Goal: Transaction & Acquisition: Purchase product/service

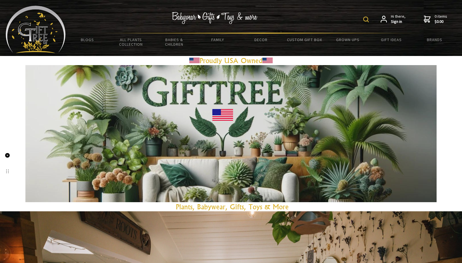
click at [444, 55] on div "Hi there, Sign in 0 items $0.00 BLOGS All Plants Collection Shop by Category 4"…" at bounding box center [231, 28] width 462 height 56
click at [367, 21] on img at bounding box center [366, 20] width 6 height 6
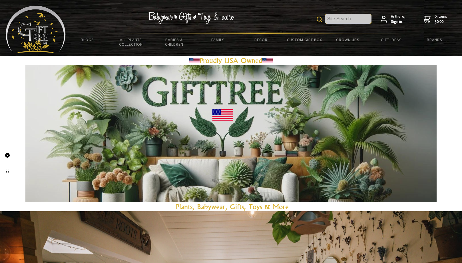
click at [332, 20] on input "text" at bounding box center [348, 19] width 47 height 10
type input "fan"
drag, startPoint x: 338, startPoint y: 17, endPoint x: 326, endPoint y: 20, distance: 11.9
click at [326, 20] on input "fan" at bounding box center [348, 19] width 47 height 10
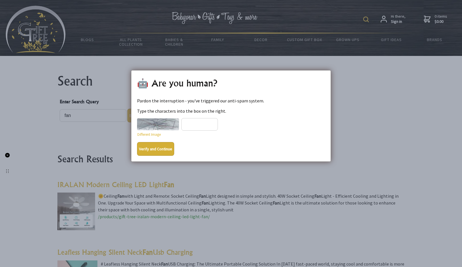
click at [184, 168] on dialogboxoverlay at bounding box center [231, 133] width 462 height 267
click at [184, 125] on input "text" at bounding box center [199, 124] width 37 height 13
type input "ancvp"
click at [156, 152] on button "Verify and Continue" at bounding box center [155, 149] width 37 height 14
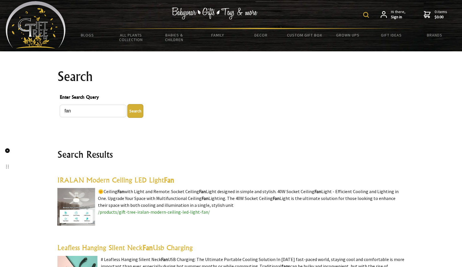
scroll to position [114, 0]
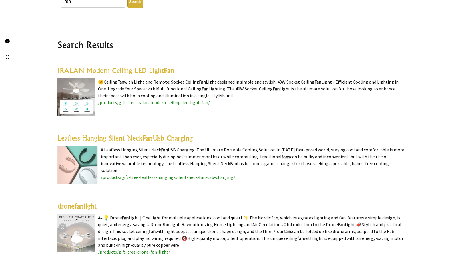
click at [74, 159] on img at bounding box center [77, 165] width 41 height 38
